Goal: Download file/media

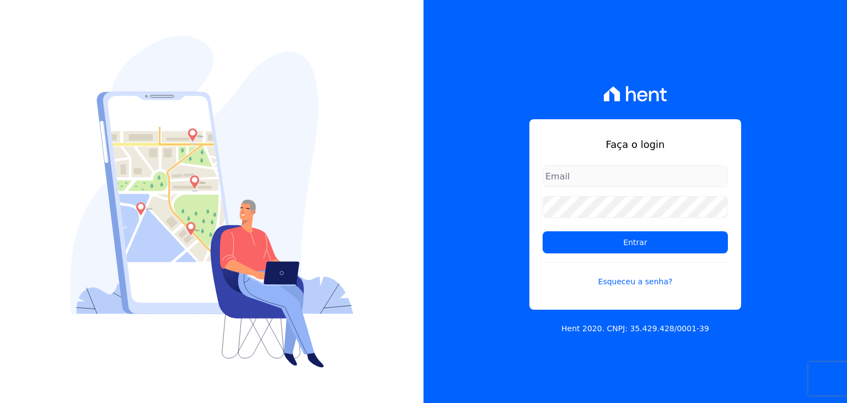
type input "[PERSON_NAME][EMAIL_ADDRESS][DOMAIN_NAME]"
click at [620, 253] on form "guilherme.farias@priori.com.vc Entrar Esqueceu a senha?" at bounding box center [635, 233] width 185 height 136
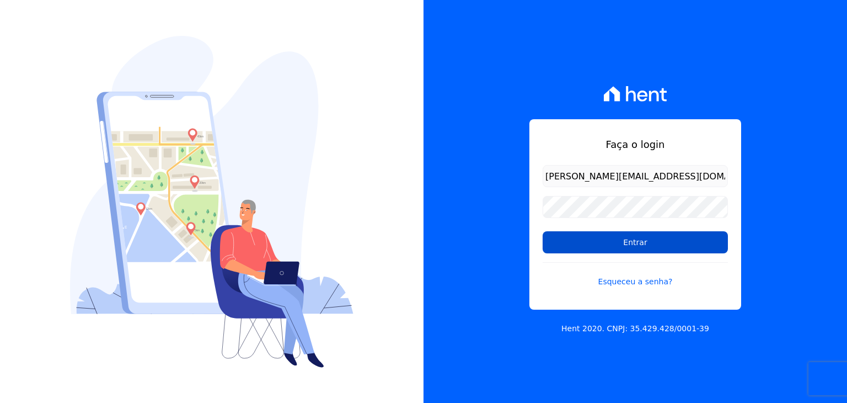
click at [620, 248] on input "Entrar" at bounding box center [635, 242] width 185 height 22
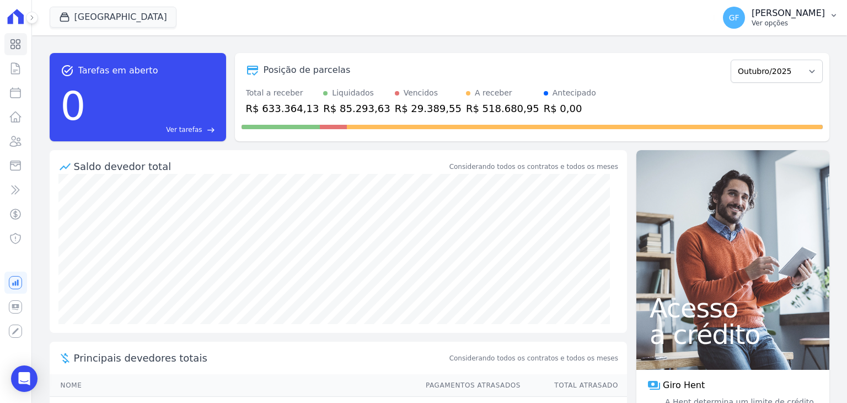
click at [754, 22] on div "GF [PERSON_NAME] Ver opções" at bounding box center [774, 18] width 102 height 22
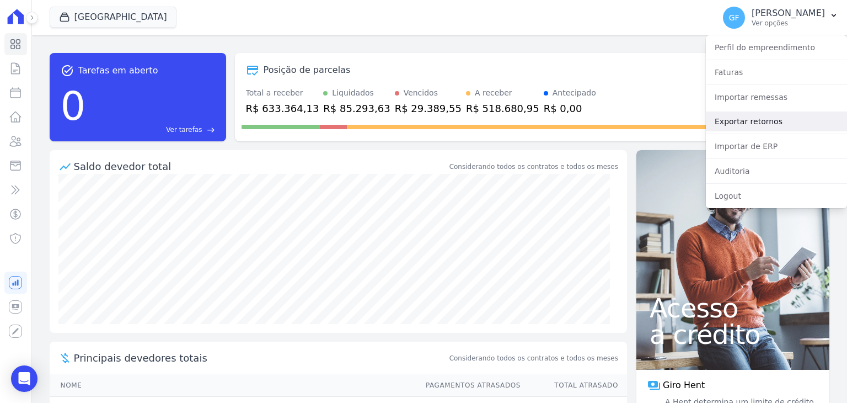
click at [736, 124] on link "Exportar retornos" at bounding box center [776, 121] width 141 height 20
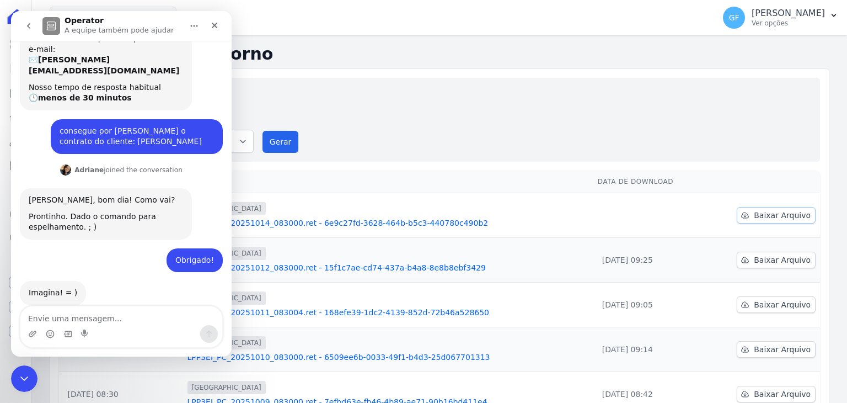
scroll to position [391, 0]
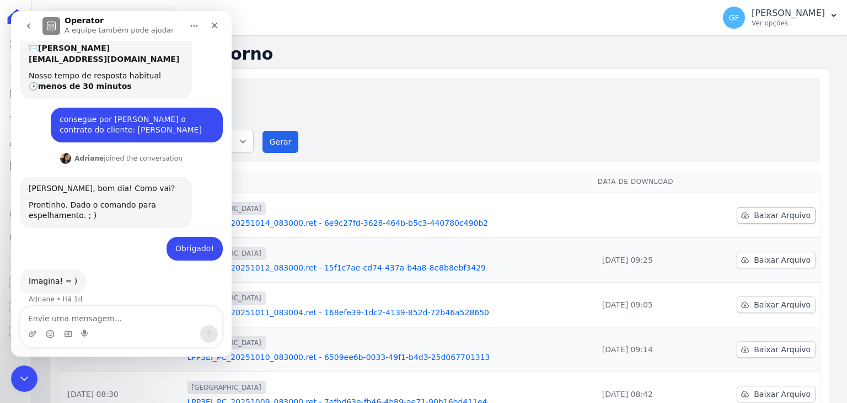
click at [767, 210] on span "Baixar Arquivo" at bounding box center [782, 215] width 57 height 11
click at [25, 376] on icon "Encerramento do Messenger da Intercom" at bounding box center [22, 376] width 13 height 13
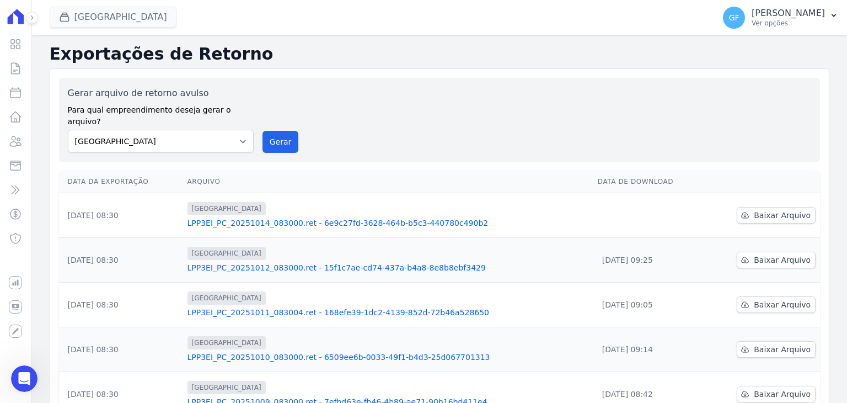
scroll to position [390, 0]
click at [759, 18] on p "[PERSON_NAME]" at bounding box center [788, 13] width 73 height 11
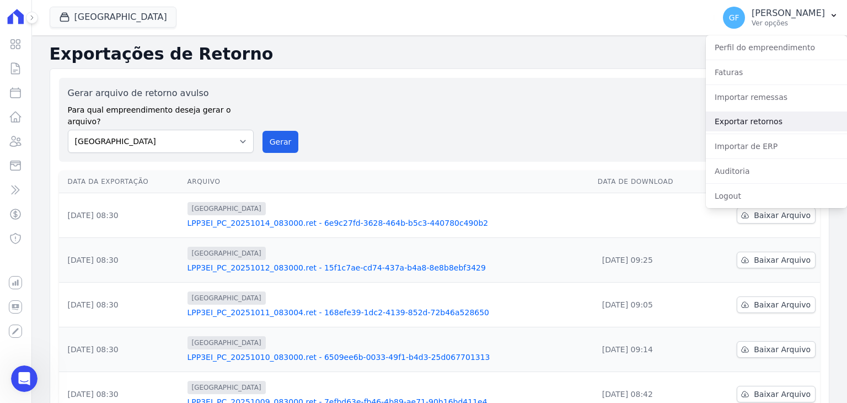
click at [741, 120] on link "Exportar retornos" at bounding box center [776, 121] width 141 height 20
